Goal: Task Accomplishment & Management: Use online tool/utility

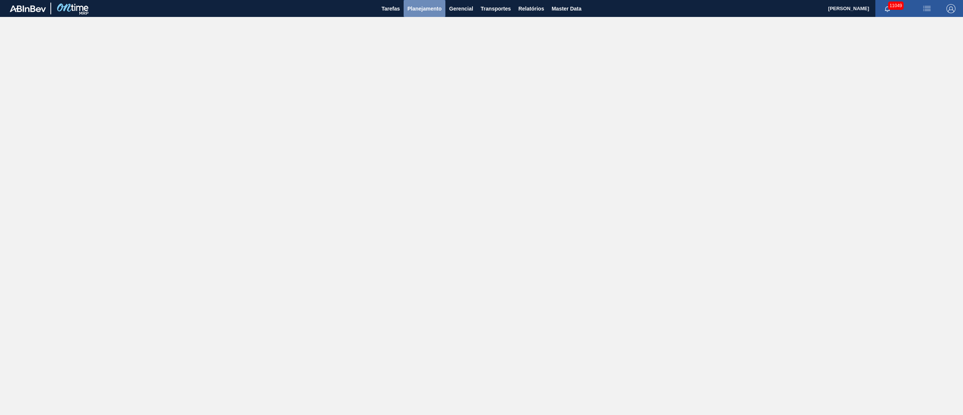
click at [426, 16] on button "Planejamento" at bounding box center [425, 8] width 42 height 17
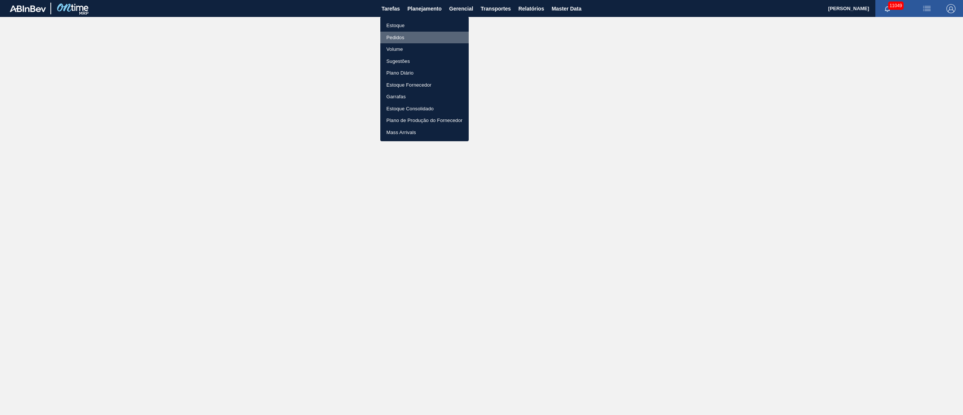
click at [397, 36] on li "Pedidos" at bounding box center [424, 38] width 88 height 12
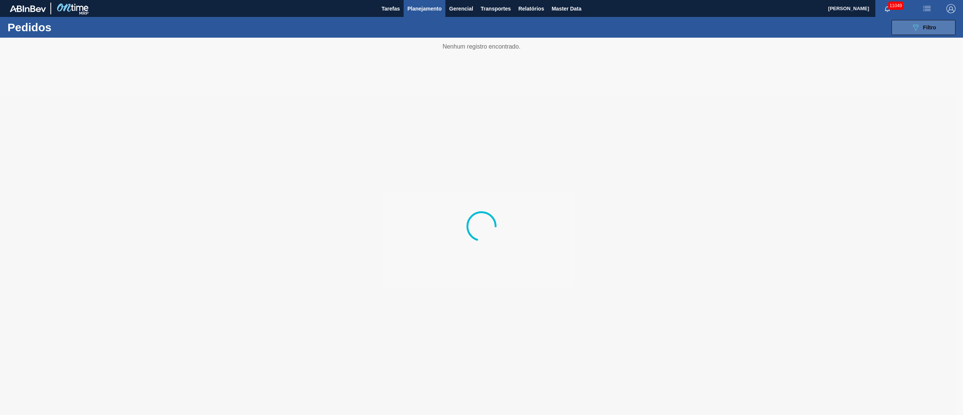
click at [936, 28] on span "Filtro" at bounding box center [930, 27] width 13 height 6
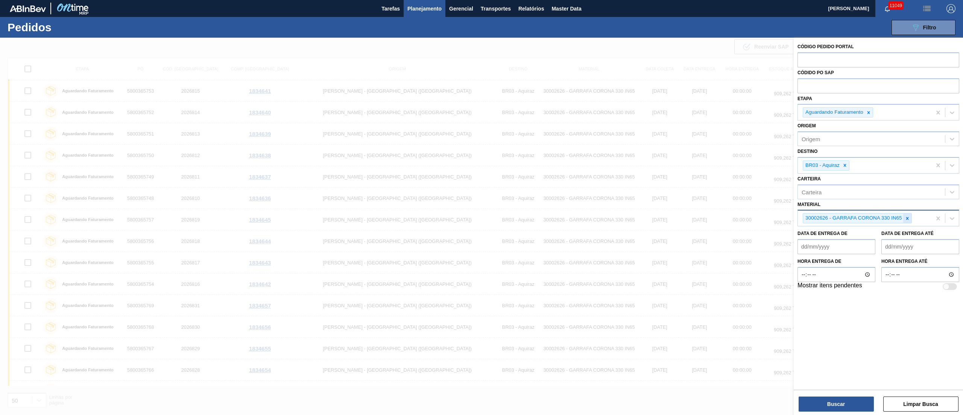
click at [909, 218] on icon at bounding box center [907, 218] width 5 height 5
click at [846, 167] on icon at bounding box center [845, 165] width 5 height 5
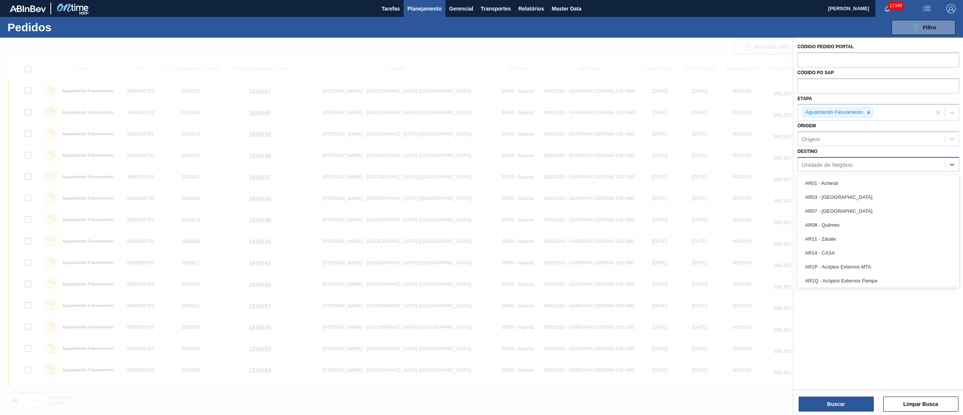
click at [842, 162] on div "Unidade de Negócio" at bounding box center [827, 164] width 51 height 6
type input "26"
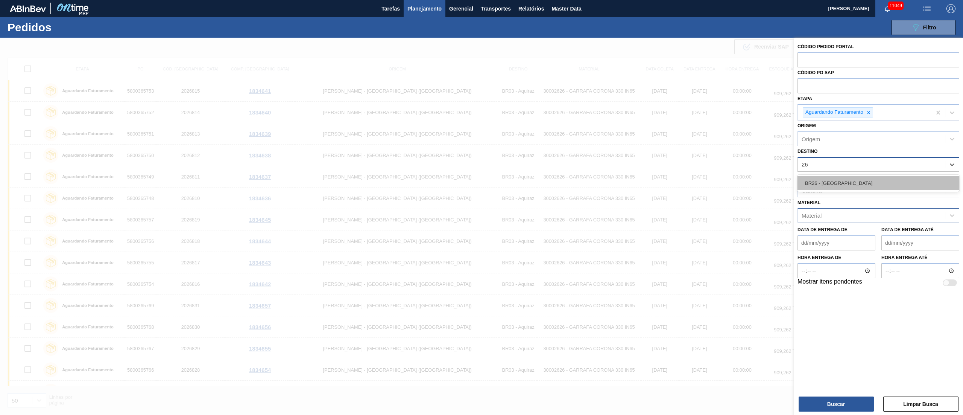
click at [840, 188] on div "BR26 - [GEOGRAPHIC_DATA]" at bounding box center [879, 183] width 162 height 14
click at [878, 167] on icon at bounding box center [880, 165] width 5 height 5
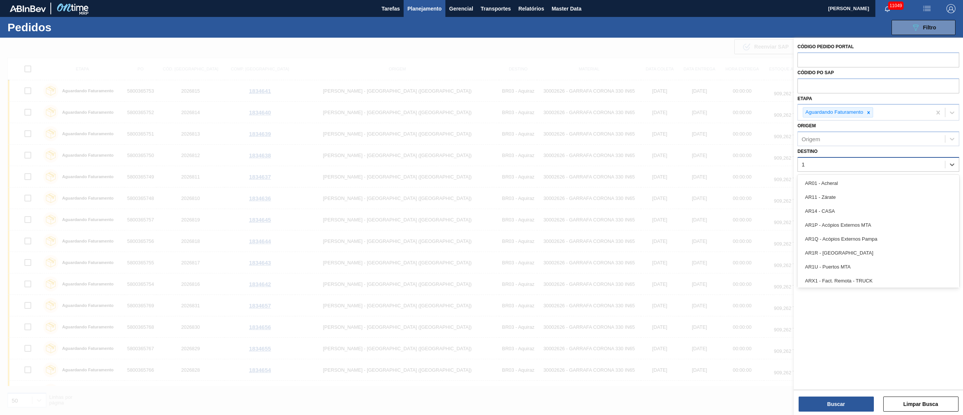
type input "19"
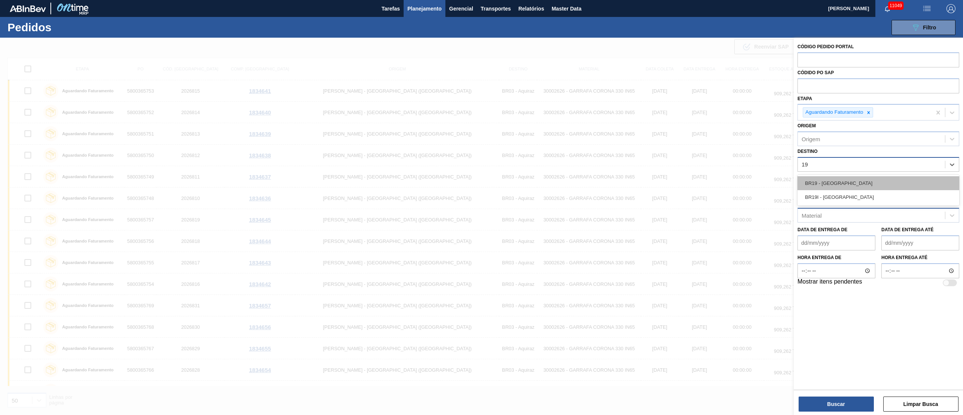
click at [842, 180] on div "BR19 - [GEOGRAPHIC_DATA]" at bounding box center [879, 183] width 162 height 14
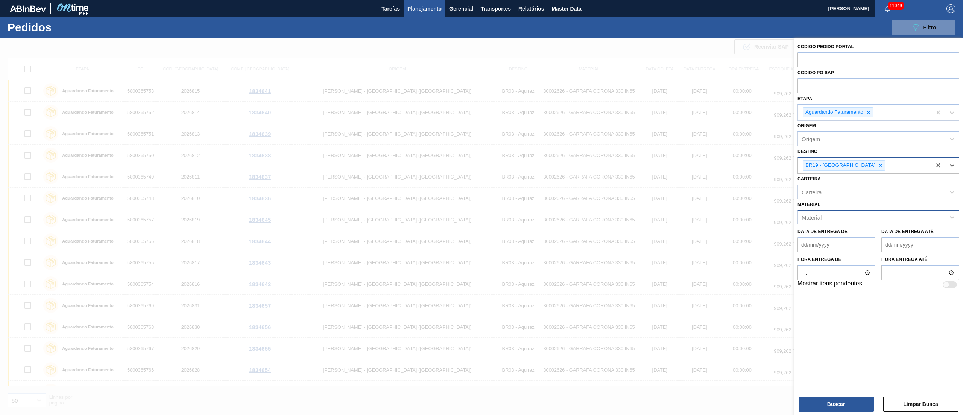
click at [837, 218] on div "Material" at bounding box center [871, 217] width 147 height 11
type input "300185"
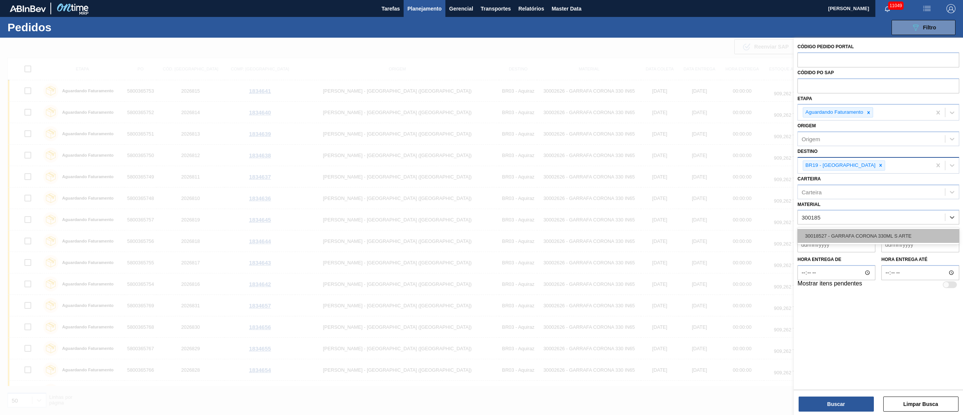
click at [838, 229] on div "30018527 - GARRAFA CORONA 330ML S ARTE" at bounding box center [879, 236] width 162 height 14
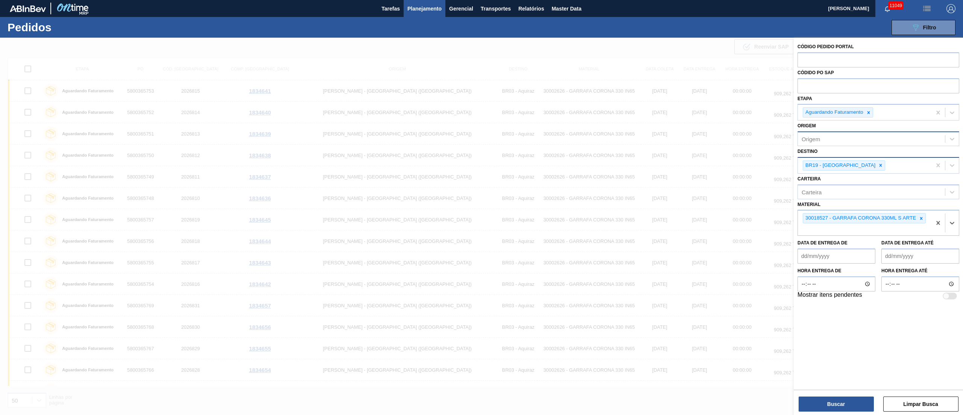
click at [824, 135] on div "Origem" at bounding box center [871, 139] width 147 height 11
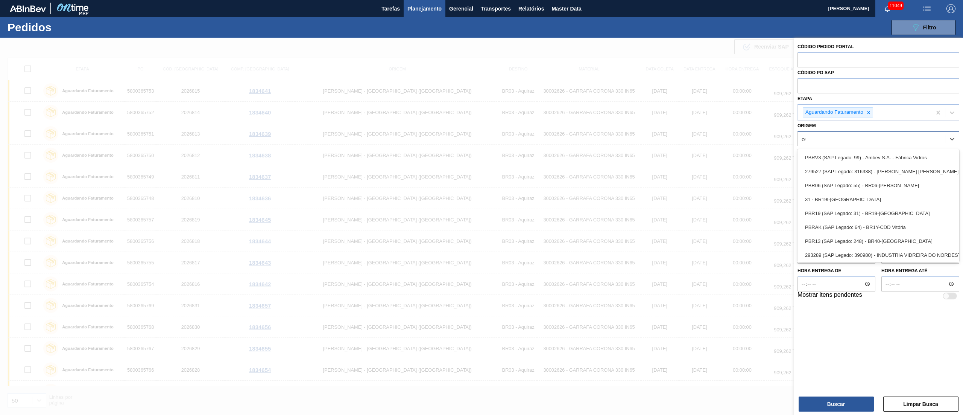
type input "owe"
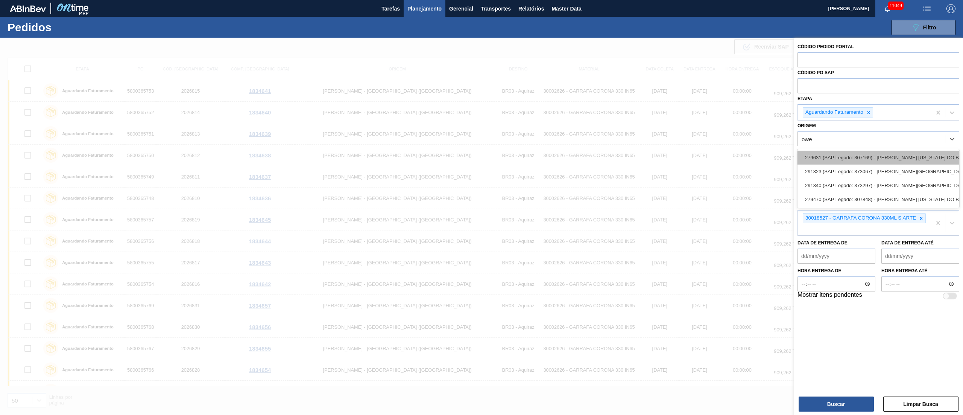
click at [830, 157] on div "279631 (SAP Legado: 307169) - [PERSON_NAME] [US_STATE] DO BRASIL INDUSTRIA" at bounding box center [879, 158] width 162 height 14
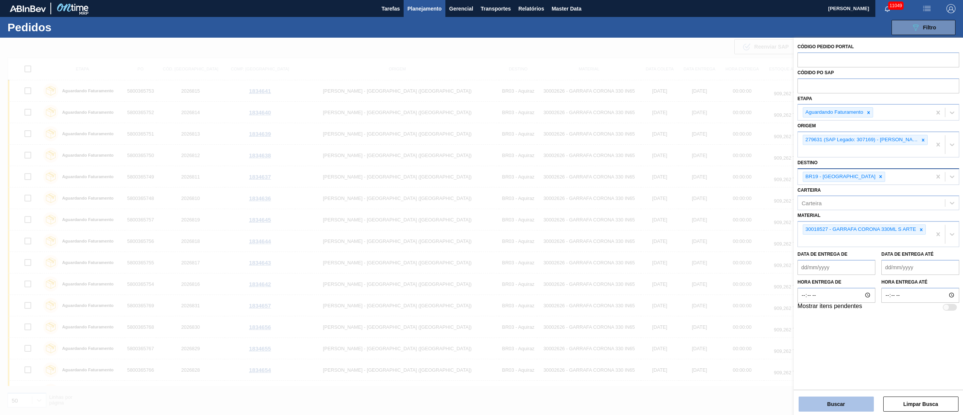
click at [831, 403] on button "Buscar" at bounding box center [836, 403] width 75 height 15
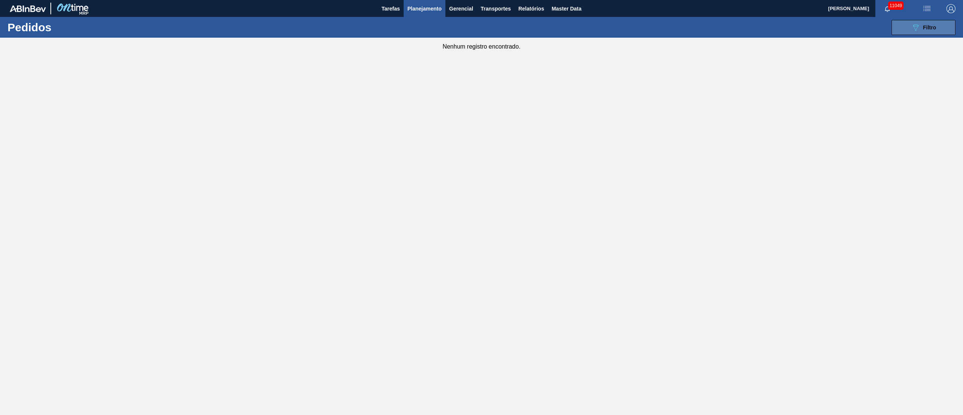
click at [938, 33] on button "089F7B8B-B2A5-4AFE-B5C0-19BA573D28AC Filtro" at bounding box center [924, 27] width 64 height 15
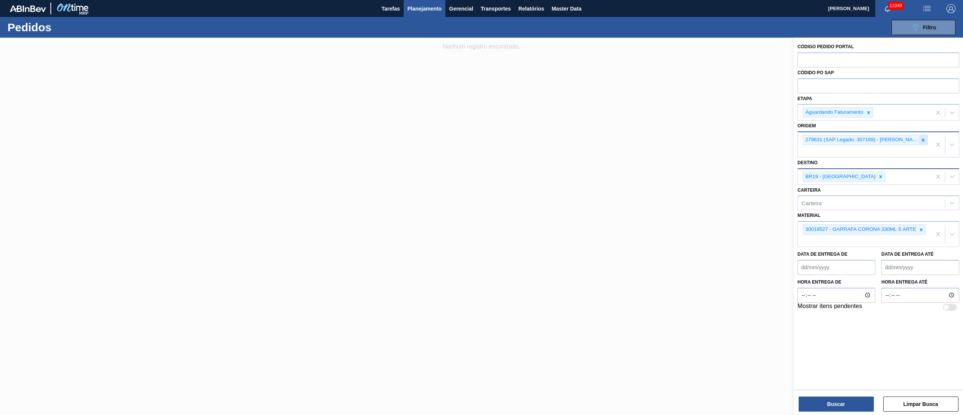
click at [924, 141] on icon at bounding box center [923, 139] width 5 height 5
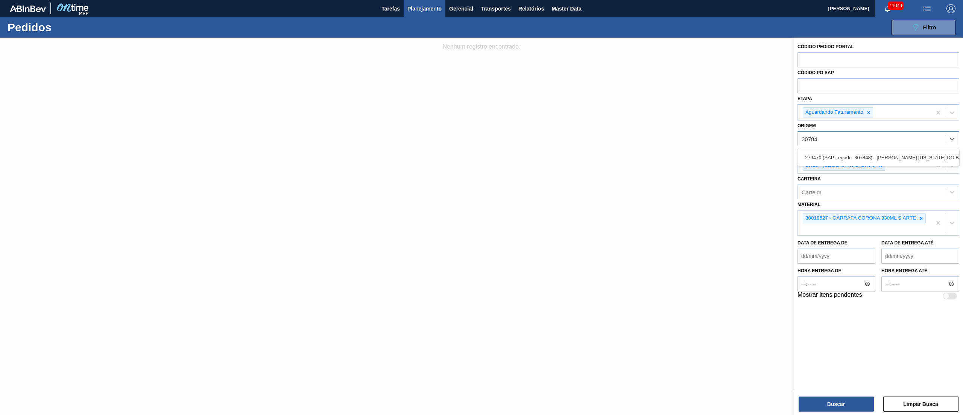
type input "307848"
click at [903, 151] on div "279470 (SAP Legado: 307848) - [PERSON_NAME] [US_STATE] DO BRASIL INDUSTRIA" at bounding box center [879, 158] width 162 height 14
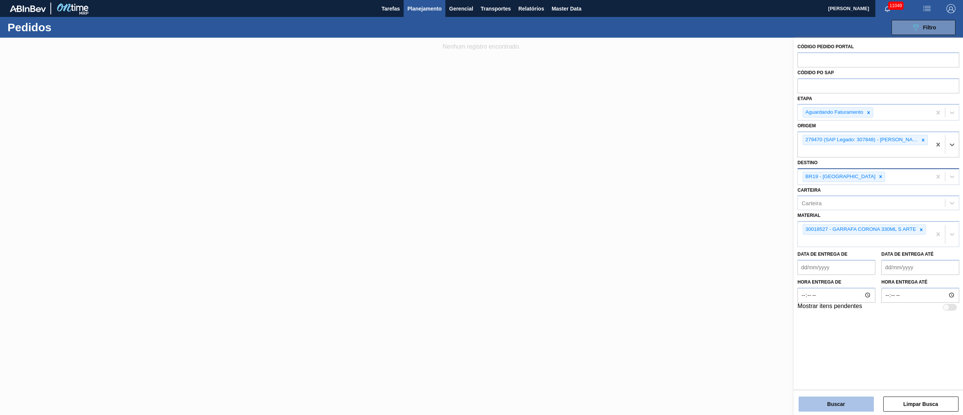
click at [848, 399] on button "Buscar" at bounding box center [836, 403] width 75 height 15
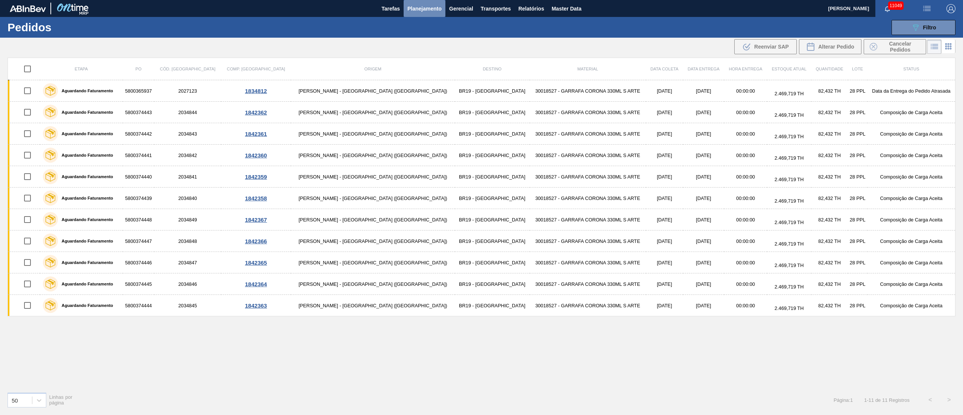
click at [431, 14] on button "Planejamento" at bounding box center [425, 8] width 42 height 17
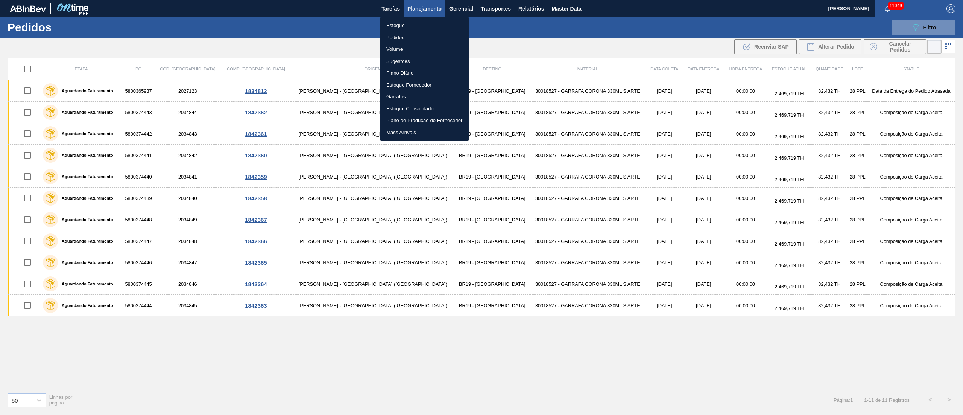
click at [431, 327] on div at bounding box center [481, 207] width 963 height 415
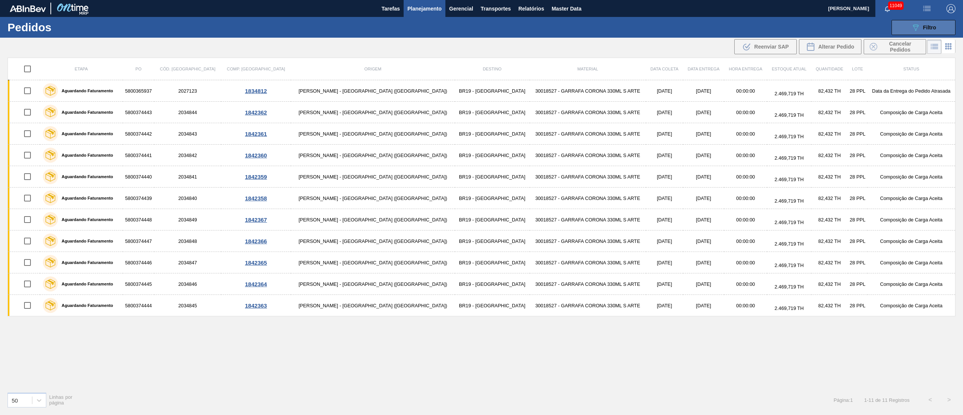
click at [912, 27] on icon "089F7B8B-B2A5-4AFE-B5C0-19BA573D28AC" at bounding box center [916, 27] width 9 height 9
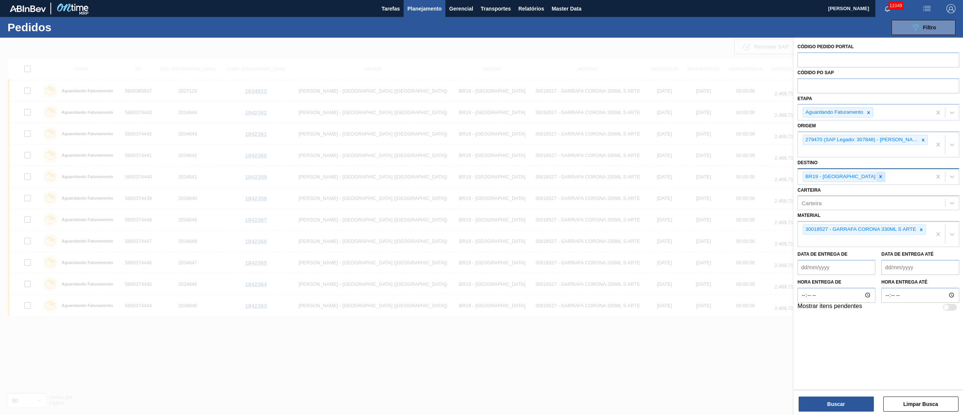
click at [878, 176] on icon at bounding box center [880, 176] width 5 height 5
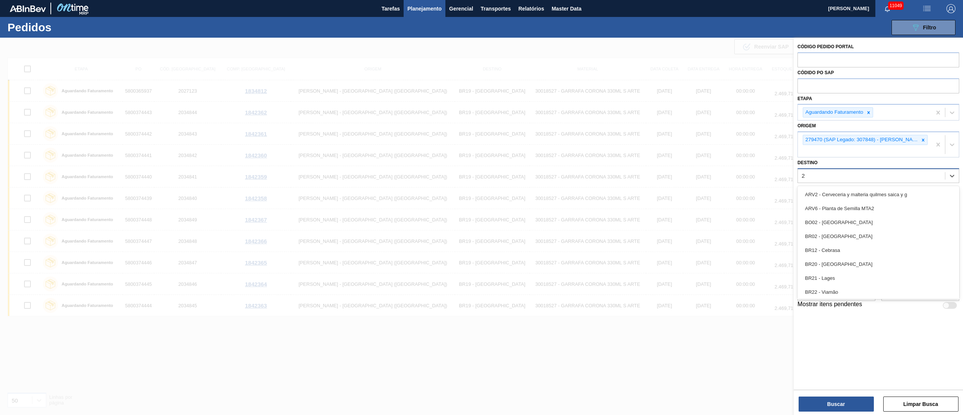
type input "26"
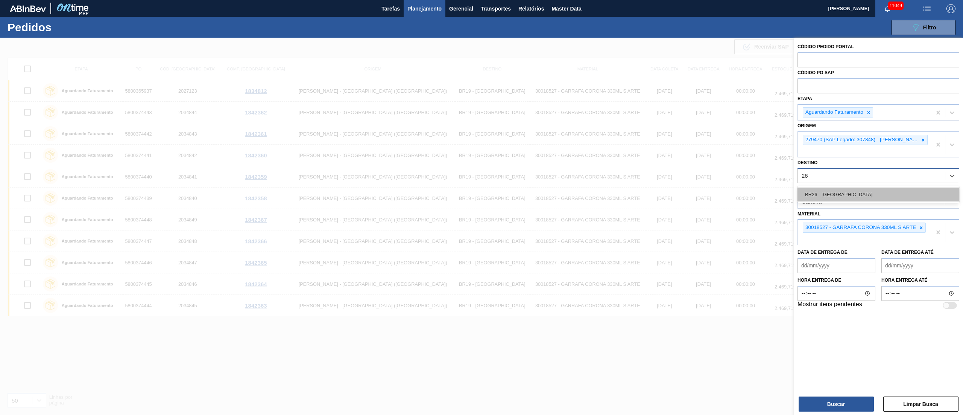
click at [842, 190] on div "BR26 - [GEOGRAPHIC_DATA]" at bounding box center [879, 194] width 162 height 14
drag, startPoint x: 922, startPoint y: 230, endPoint x: 923, endPoint y: 223, distance: 6.9
click at [922, 230] on icon at bounding box center [921, 229] width 5 height 5
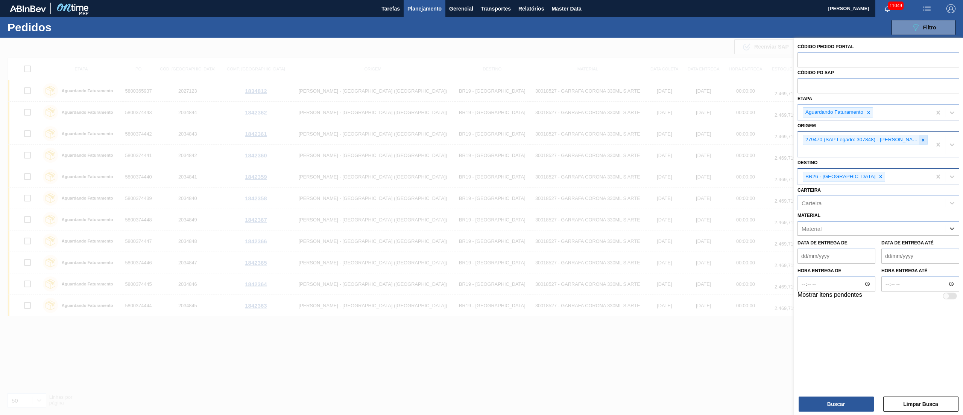
click at [926, 138] on icon at bounding box center [923, 139] width 5 height 5
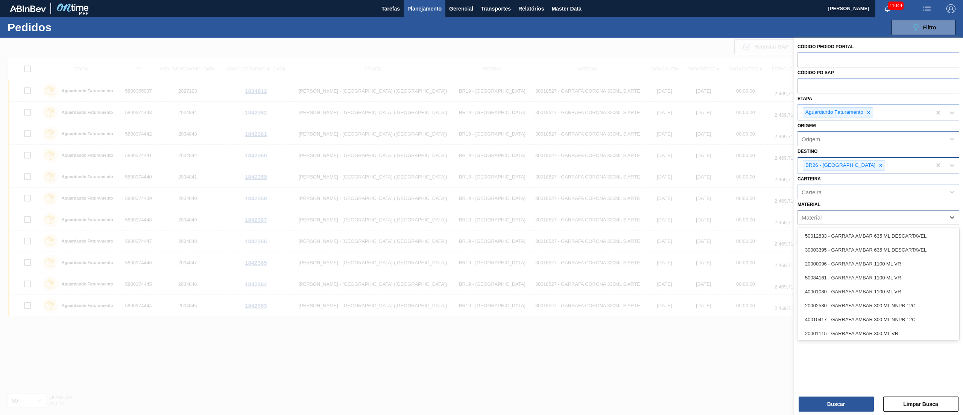
click at [819, 219] on div "Material" at bounding box center [812, 217] width 20 height 6
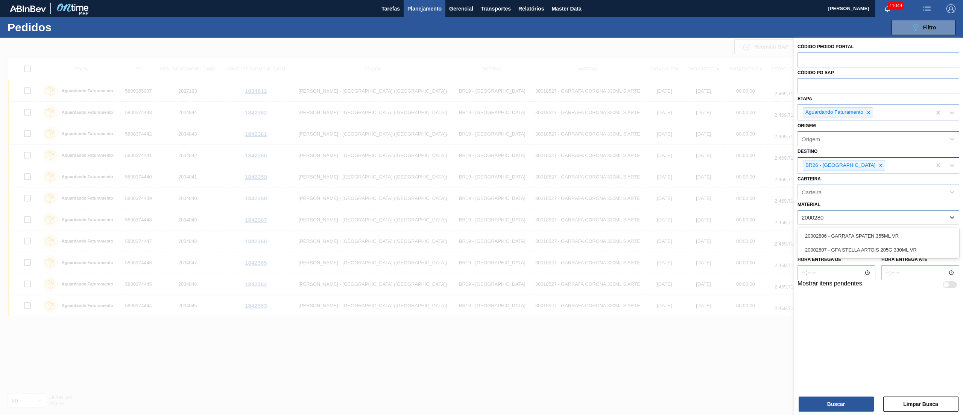
type input "20002807"
click at [815, 231] on div "20002807 - GFA STELLA ARTOIS 205G 330ML VR" at bounding box center [879, 236] width 162 height 14
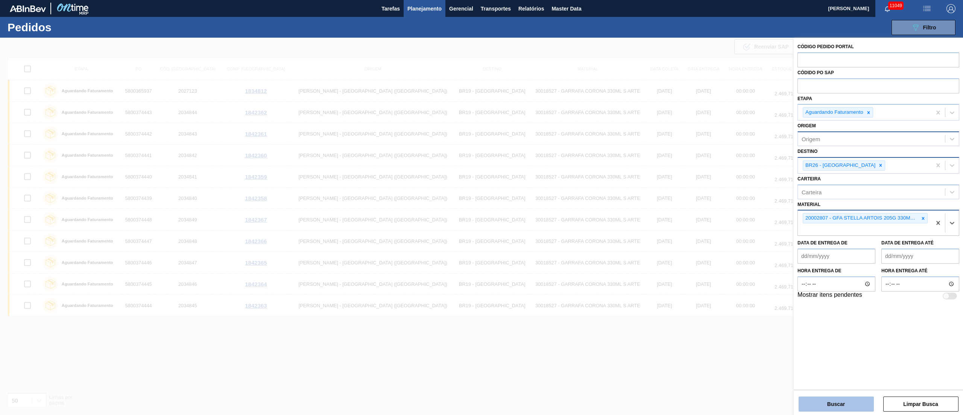
click at [831, 396] on button "Buscar" at bounding box center [836, 403] width 75 height 15
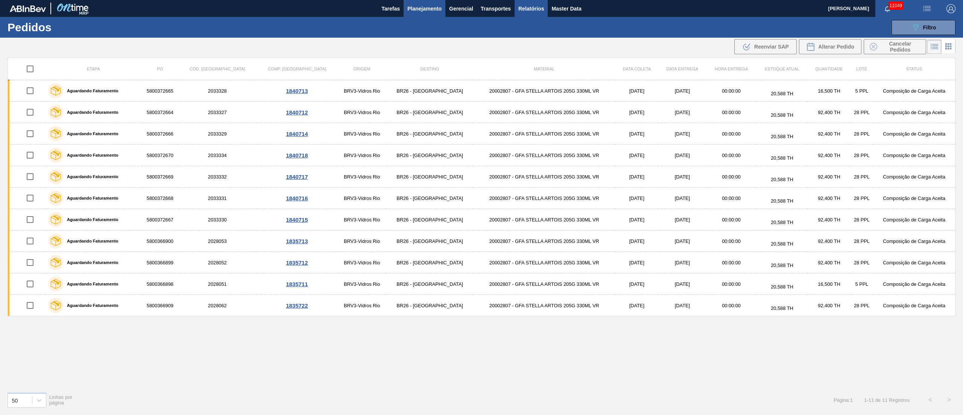
click at [540, 10] on span "Relatórios" at bounding box center [532, 8] width 26 height 9
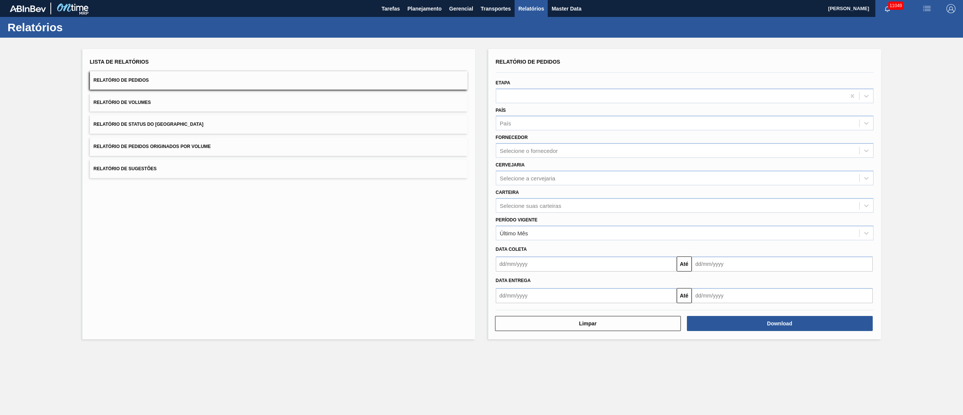
click at [299, 148] on button "Relatório de Pedidos Originados por Volume" at bounding box center [279, 146] width 378 height 18
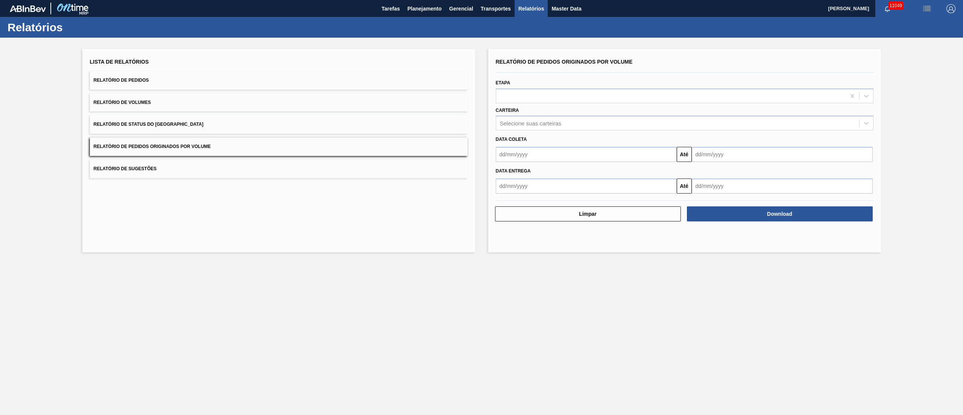
click at [186, 88] on button "Relatório de Pedidos" at bounding box center [279, 80] width 378 height 18
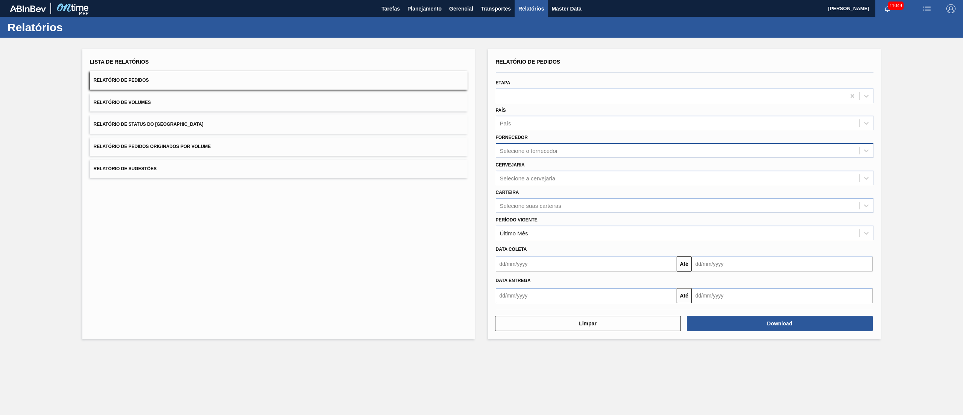
click at [521, 152] on div "Selecione o fornecedor" at bounding box center [529, 151] width 58 height 6
type input "30784"
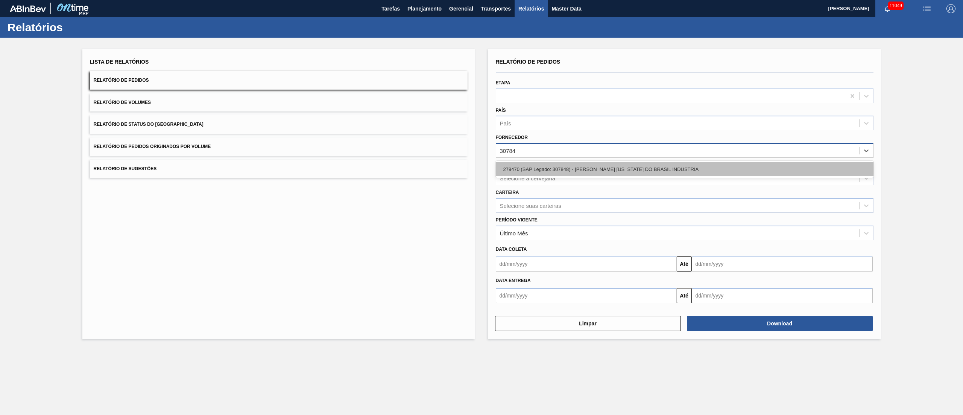
click at [526, 166] on div "279470 (SAP Legado: 307848) - [PERSON_NAME] [US_STATE] DO BRASIL INDUSTRIA" at bounding box center [685, 169] width 378 height 14
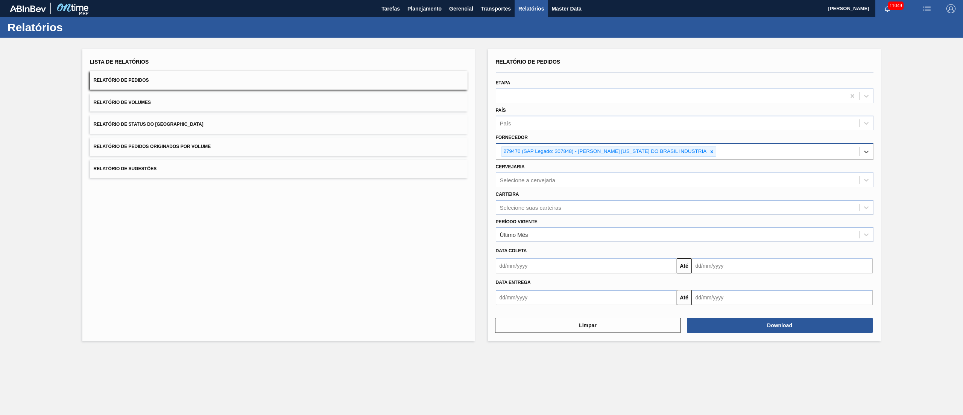
click at [529, 266] on input "text" at bounding box center [586, 265] width 181 height 15
click at [516, 306] on div "1" at bounding box center [517, 308] width 10 height 10
type input "[DATE]"
click at [722, 265] on input "text" at bounding box center [782, 265] width 181 height 15
click at [728, 358] on div "30" at bounding box center [725, 357] width 10 height 10
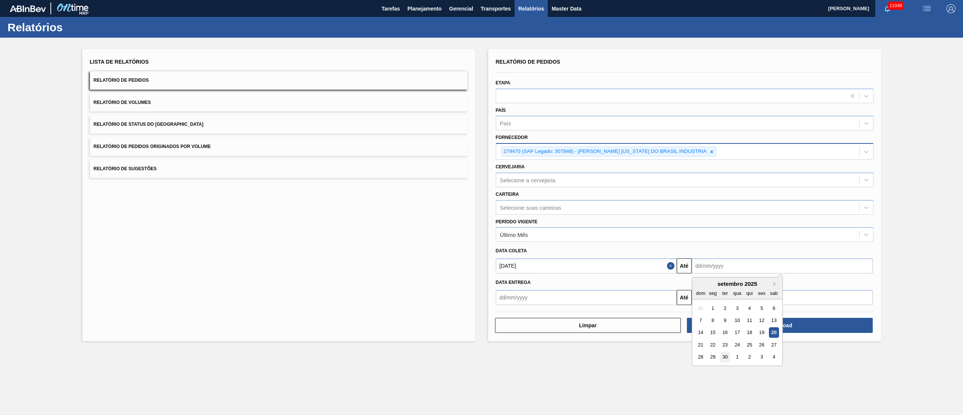
type input "[DATE]"
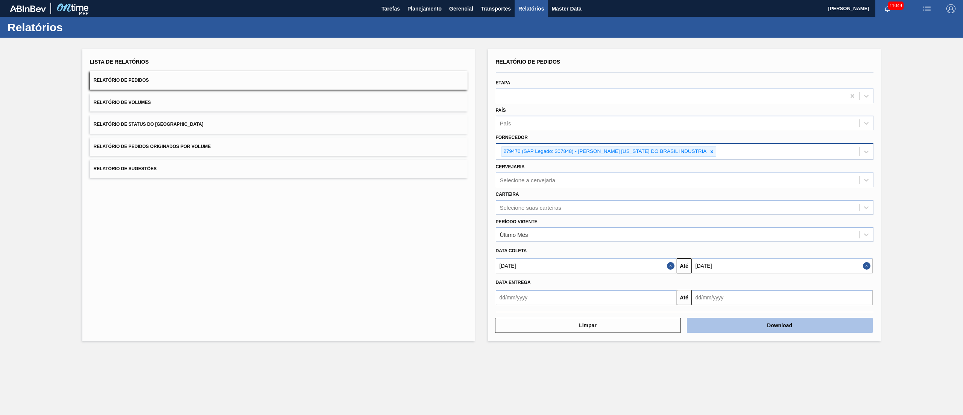
click at [751, 322] on button "Download" at bounding box center [780, 325] width 186 height 15
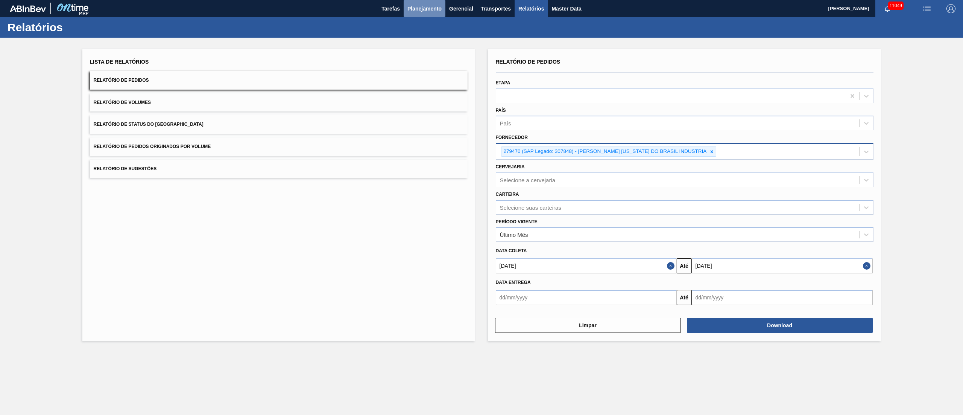
click at [435, 12] on span "Planejamento" at bounding box center [425, 8] width 34 height 9
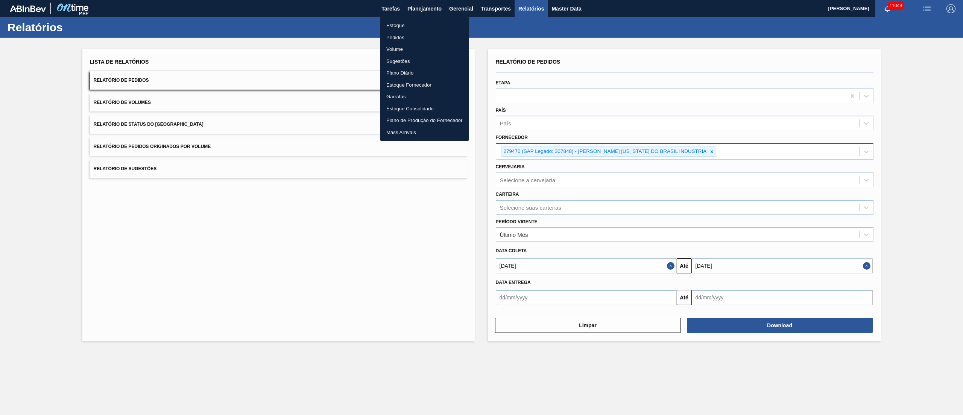
click at [401, 36] on li "Pedidos" at bounding box center [424, 38] width 88 height 12
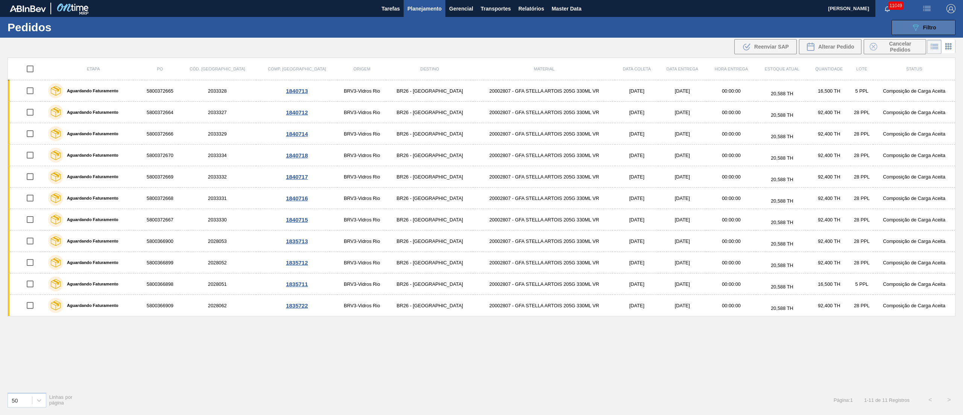
click at [938, 24] on button "089F7B8B-B2A5-4AFE-B5C0-19BA573D28AC Filtro" at bounding box center [924, 27] width 64 height 15
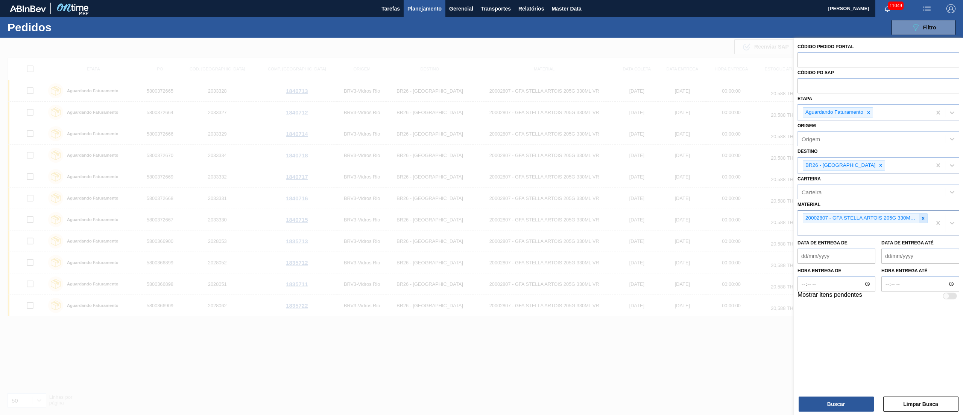
click at [922, 214] on div at bounding box center [923, 217] width 8 height 9
type input "30018527"
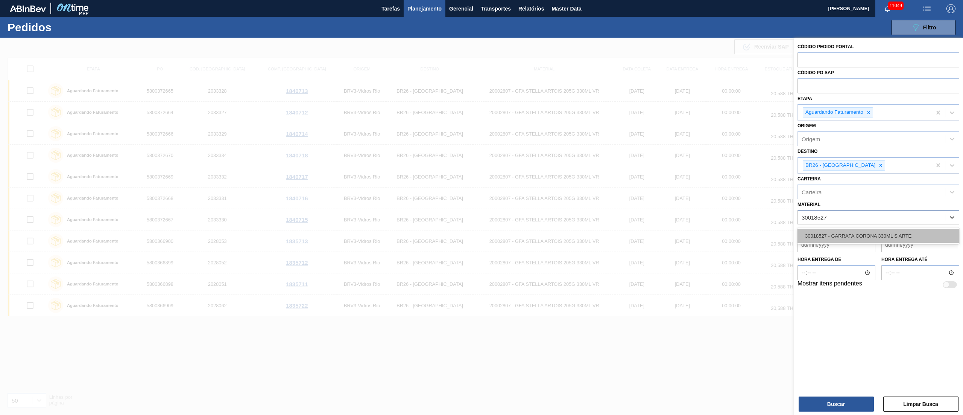
click at [881, 233] on div "30018527 - GARRAFA CORONA 330ML S ARTE" at bounding box center [879, 236] width 162 height 14
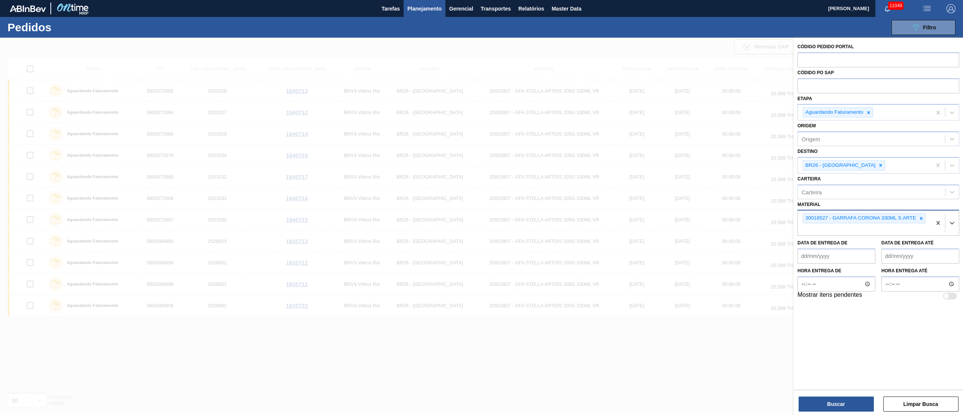
click at [848, 412] on div "Código Pedido Portal Códido PO SAP Etapa Aguardando Faturamento Origem Origem D…" at bounding box center [878, 227] width 169 height 379
click at [846, 405] on button "Buscar" at bounding box center [836, 403] width 75 height 15
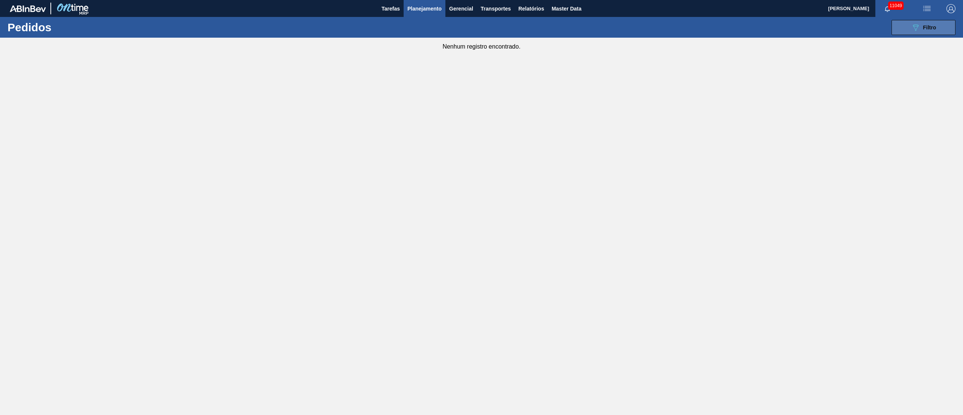
click at [916, 28] on icon "089F7B8B-B2A5-4AFE-B5C0-19BA573D28AC" at bounding box center [916, 27] width 9 height 9
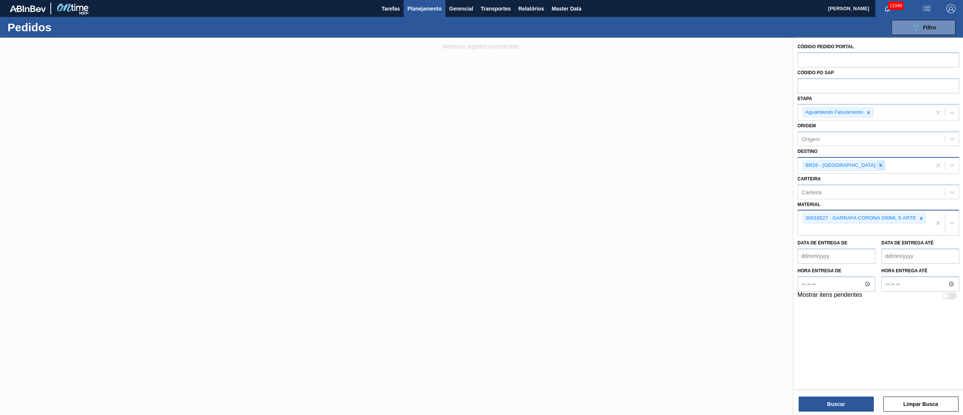
click at [878, 167] on icon at bounding box center [880, 165] width 5 height 5
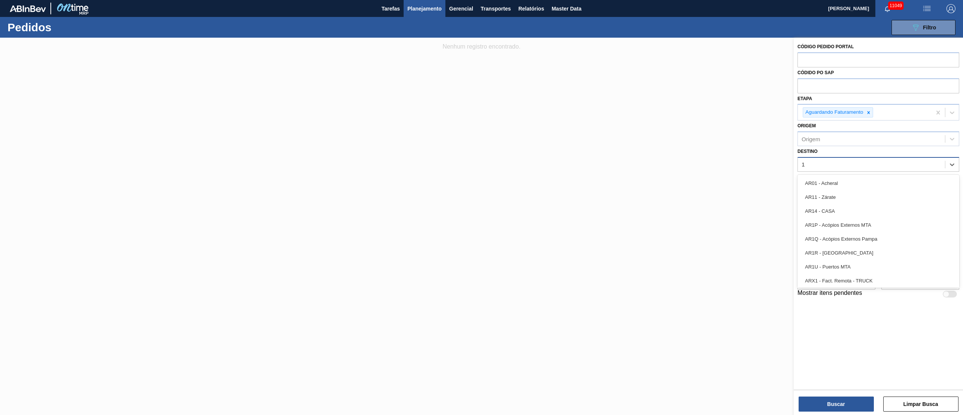
type input "19"
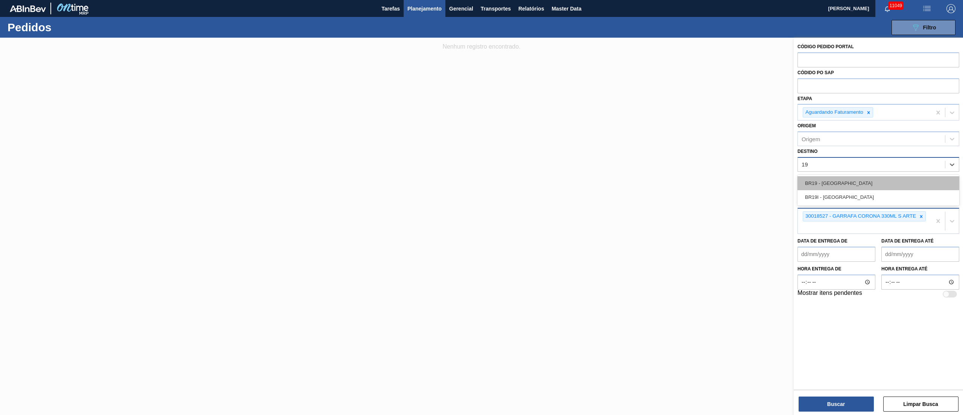
click at [820, 178] on div "BR19 - [GEOGRAPHIC_DATA]" at bounding box center [879, 183] width 162 height 14
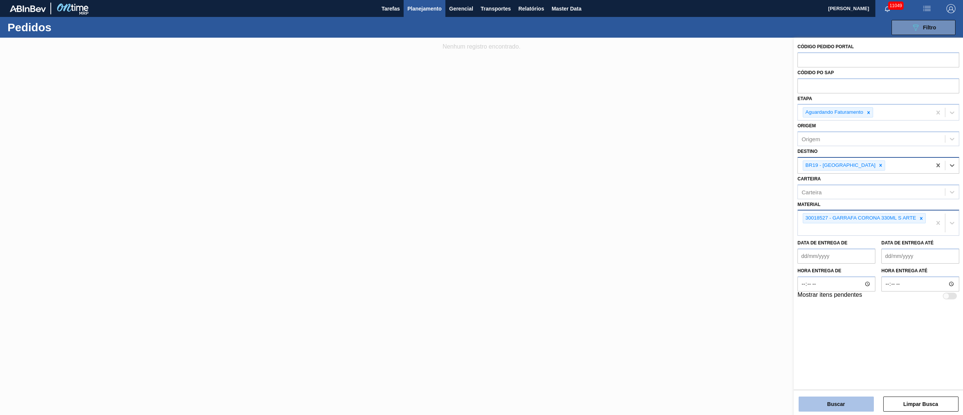
click at [854, 402] on button "Buscar" at bounding box center [836, 403] width 75 height 15
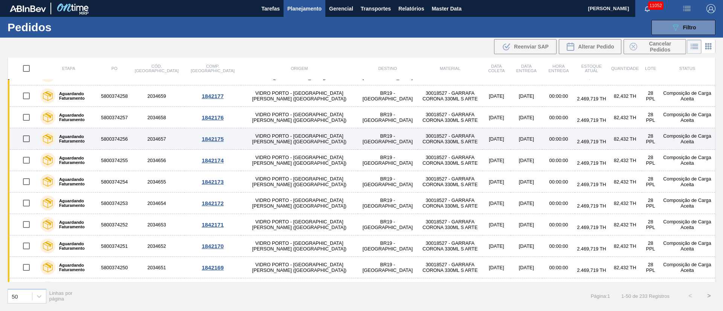
scroll to position [871, 0]
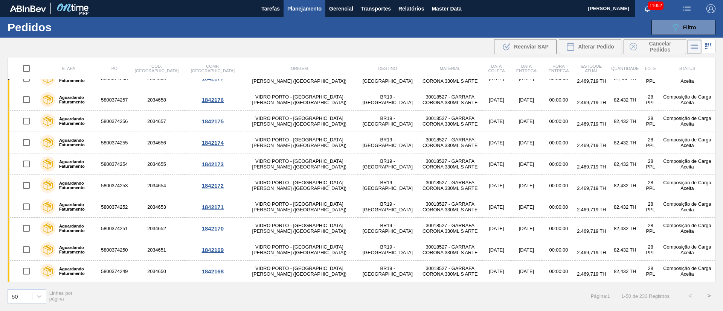
click at [708, 297] on button ">" at bounding box center [708, 296] width 19 height 19
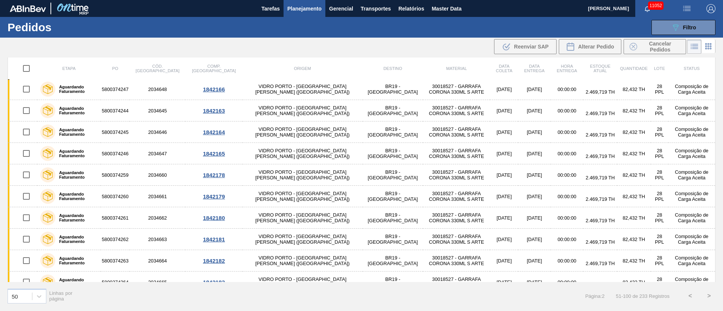
scroll to position [0, 0]
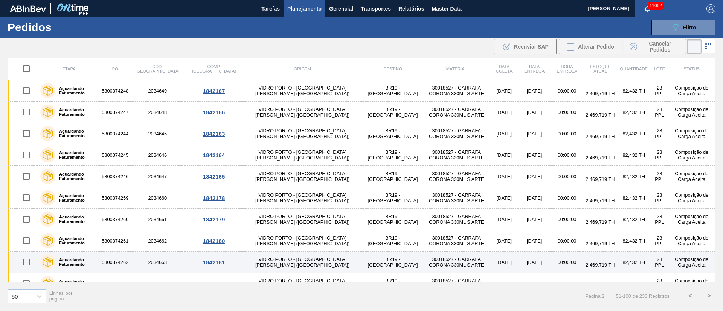
click at [692, 296] on button "<" at bounding box center [689, 296] width 19 height 19
